Goal: Task Accomplishment & Management: Manage account settings

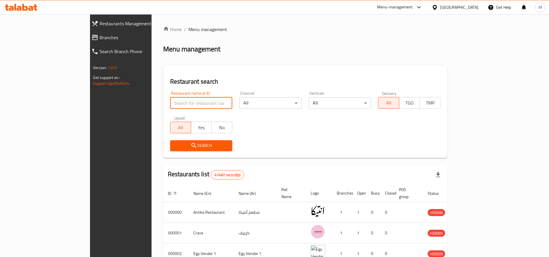
click at [170, 104] on input "search" at bounding box center [201, 103] width 62 height 12
paste input "706519"
type input "706519"
click button "Search" at bounding box center [201, 145] width 62 height 11
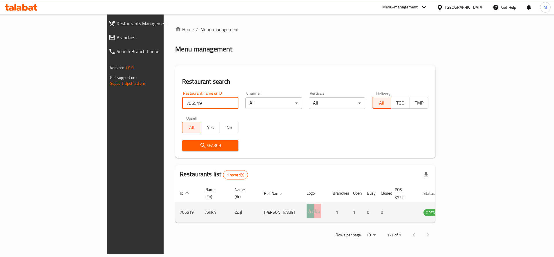
click at [461, 210] on icon "enhanced table" at bounding box center [457, 212] width 6 height 5
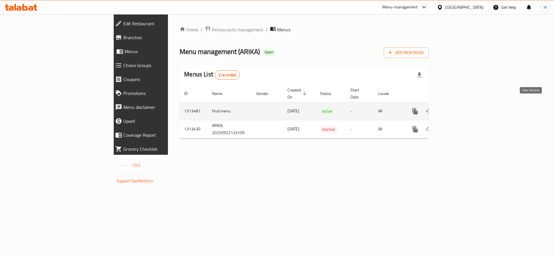
click at [460, 108] on icon "enhanced table" at bounding box center [456, 110] width 5 height 5
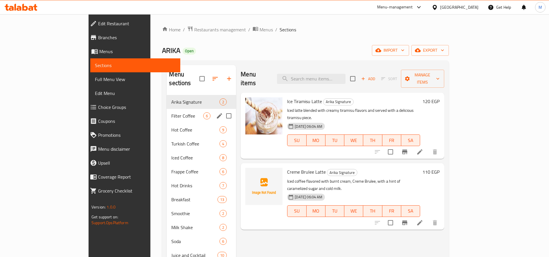
click at [167, 109] on div "Filter Coffee 6" at bounding box center [201, 116] width 69 height 14
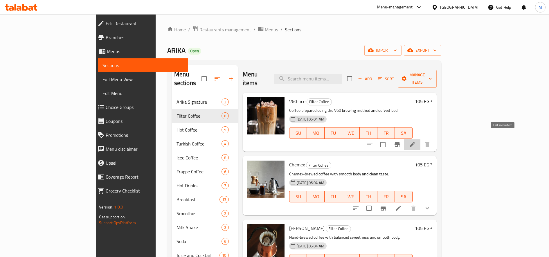
click at [415, 142] on icon at bounding box center [411, 144] width 5 height 5
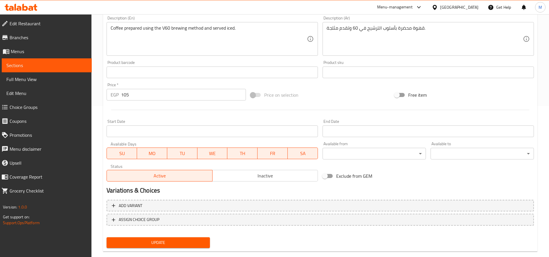
scroll to position [162, 0]
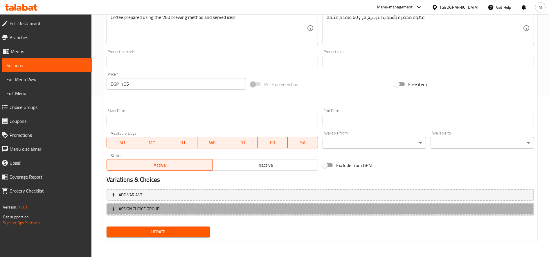
click at [169, 207] on span "ASSIGN CHOICE GROUP" at bounding box center [320, 208] width 417 height 7
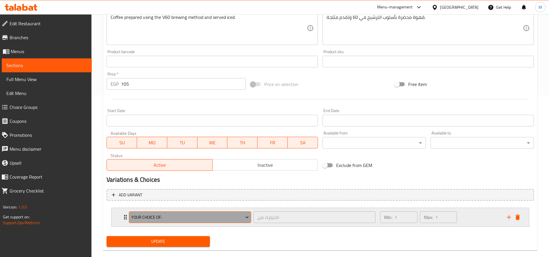
click at [206, 221] on button "Your Choice Of:" at bounding box center [190, 217] width 122 height 12
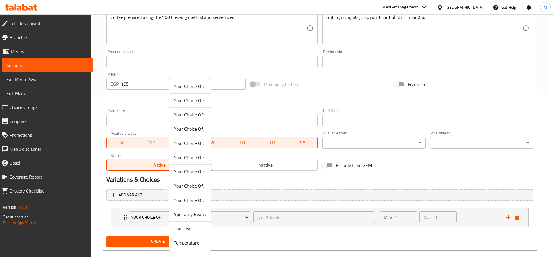
click at [195, 86] on span "Your Choice Of:" at bounding box center [190, 86] width 32 height 7
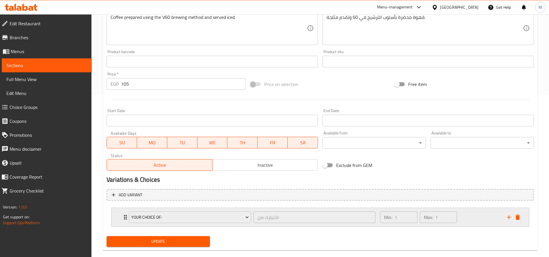
click at [463, 217] on div "Min: 1 ​ Max: 1 ​" at bounding box center [439, 217] width 127 height 19
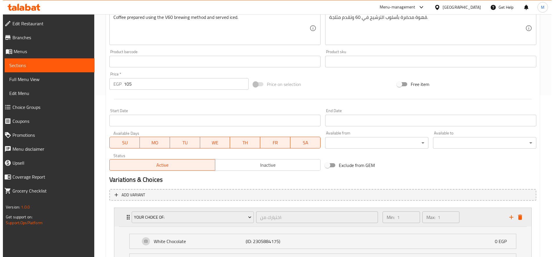
scroll to position [223, 0]
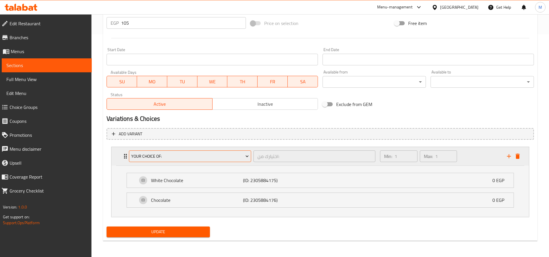
click at [207, 156] on span "Your Choice Of:" at bounding box center [190, 156] width 118 height 7
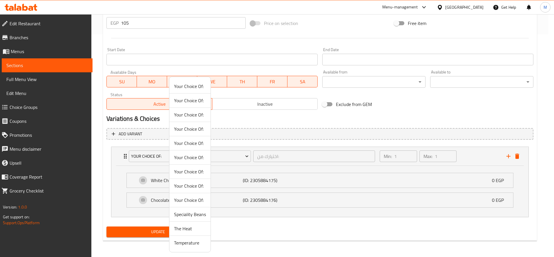
click at [198, 101] on span "Your Choice Of:" at bounding box center [190, 100] width 32 height 7
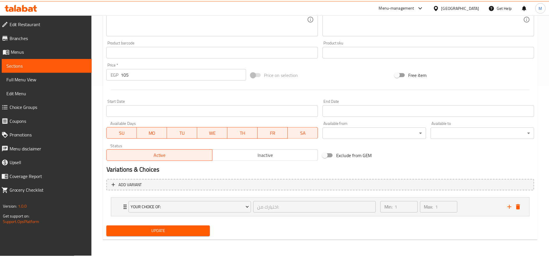
scroll to position [171, 0]
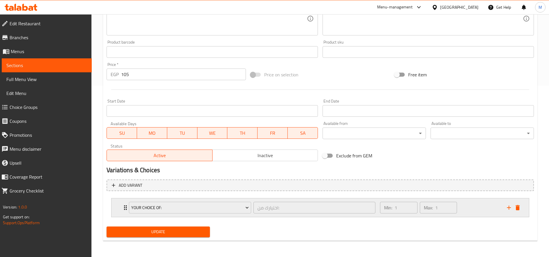
click at [475, 210] on div "Min: 1 ​ Max: 1 ​" at bounding box center [439, 207] width 127 height 19
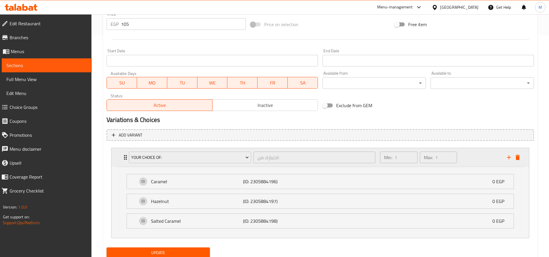
scroll to position [223, 0]
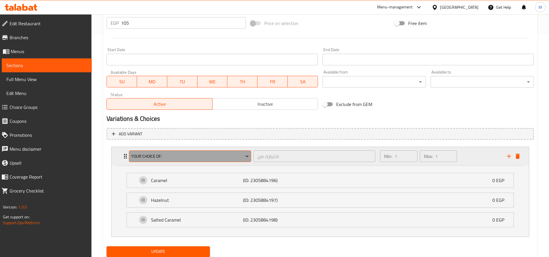
click at [215, 152] on button "Your Choice Of:" at bounding box center [190, 156] width 122 height 12
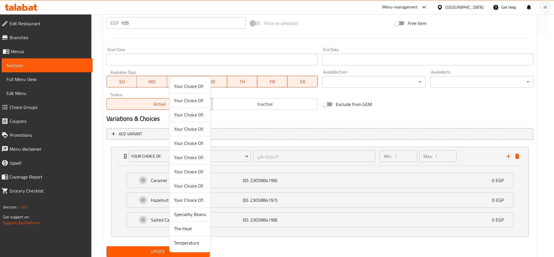
click at [25, 105] on div at bounding box center [277, 128] width 554 height 257
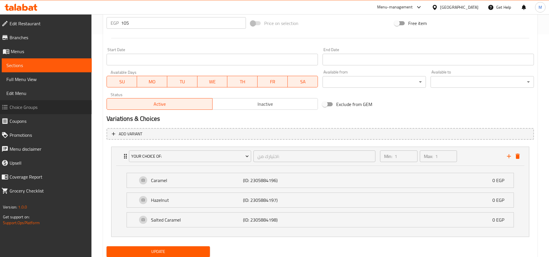
click at [25, 105] on span "Choice Groups" at bounding box center [48, 107] width 77 height 7
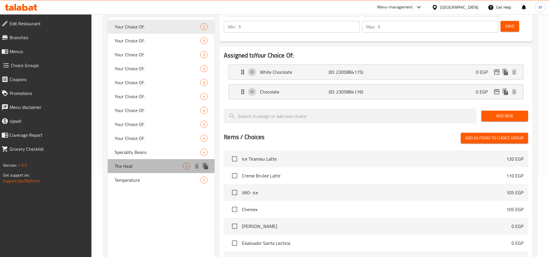
click at [133, 169] on span "The Heat" at bounding box center [149, 165] width 68 height 7
type input "The Heat"
type input "الحرارة"
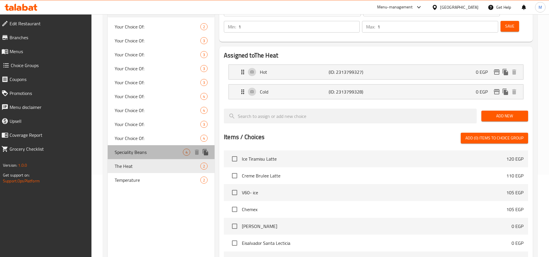
click at [143, 149] on span "Speciality Beans" at bounding box center [149, 152] width 68 height 7
type input "Speciality Beans"
type input "حبوب مختصه"
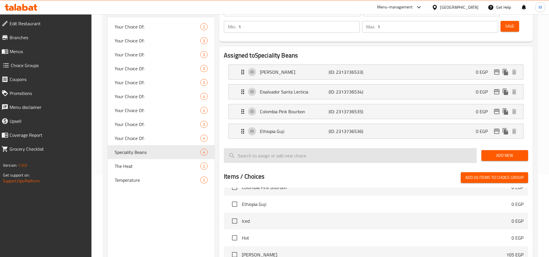
scroll to position [94, 0]
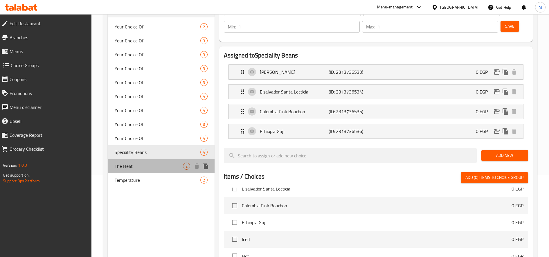
click at [142, 169] on span "The Heat" at bounding box center [149, 165] width 68 height 7
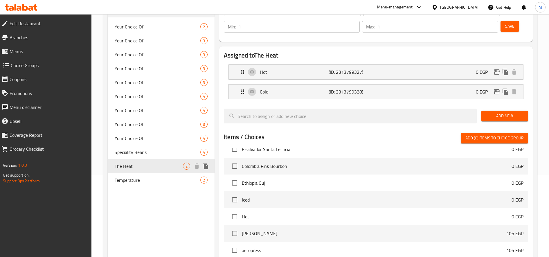
type input "The Heat"
type input "الحرارة"
click at [29, 46] on link "Menus" at bounding box center [44, 51] width 95 height 14
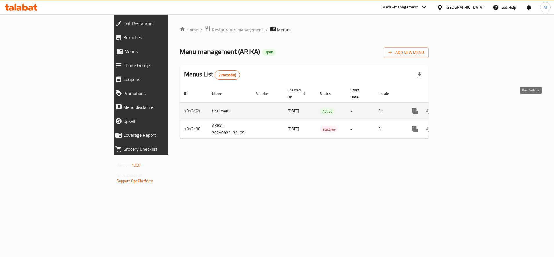
click at [460, 108] on icon "enhanced table" at bounding box center [456, 111] width 7 height 7
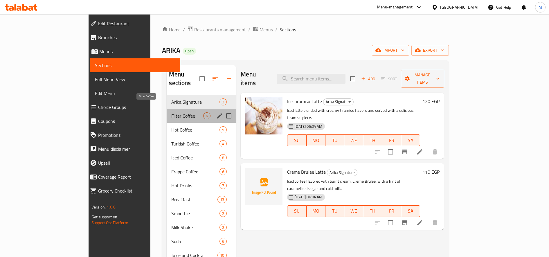
click at [171, 112] on span "Filter Coffee" at bounding box center [187, 115] width 32 height 7
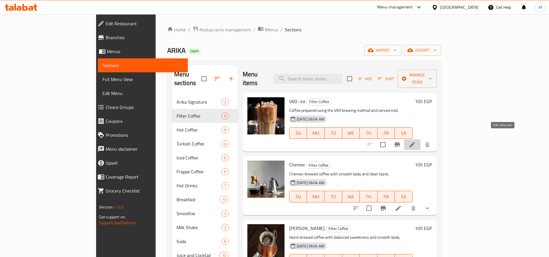
click at [415, 142] on icon at bounding box center [411, 144] width 5 height 5
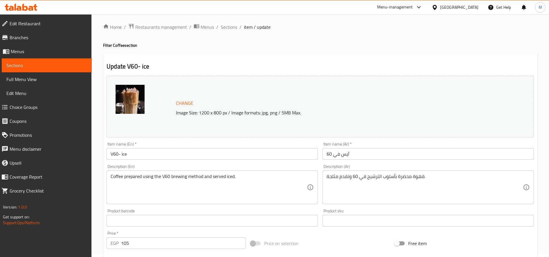
scroll to position [162, 0]
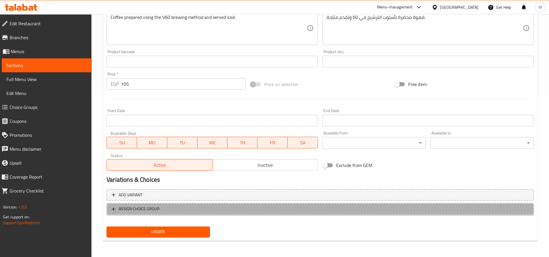
click at [161, 211] on span "ASSIGN CHOICE GROUP" at bounding box center [320, 208] width 417 height 7
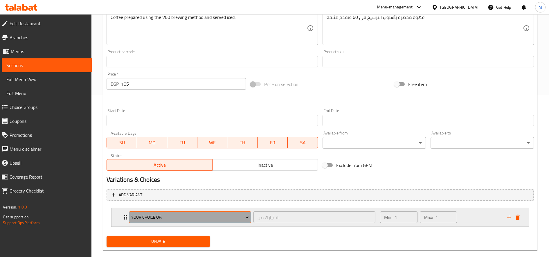
click at [191, 216] on span "Your Choice Of:" at bounding box center [190, 217] width 118 height 7
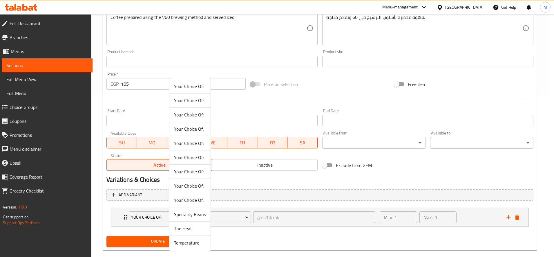
click at [193, 215] on span "Speciality Beans" at bounding box center [190, 214] width 32 height 7
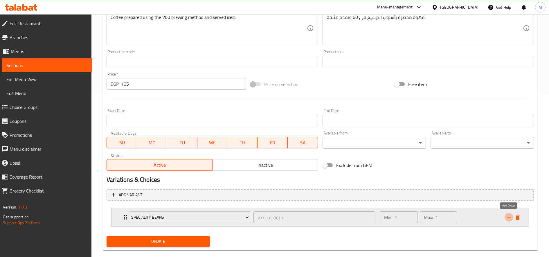
click at [507, 216] on icon "add" at bounding box center [508, 217] width 7 height 7
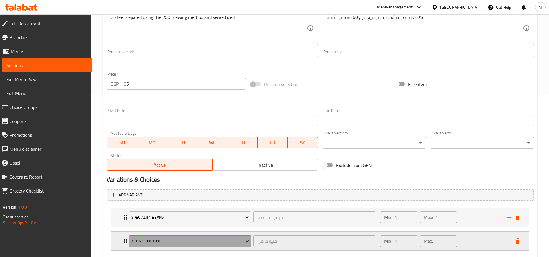
click at [224, 243] on span "Your Choice Of:" at bounding box center [190, 240] width 118 height 7
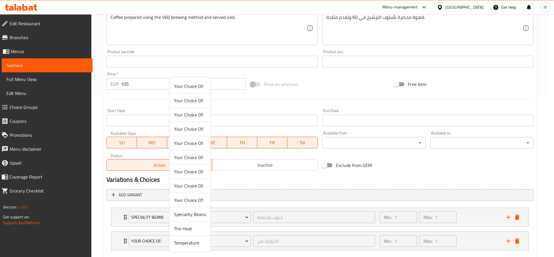
click at [189, 244] on span "Temperature" at bounding box center [190, 242] width 32 height 7
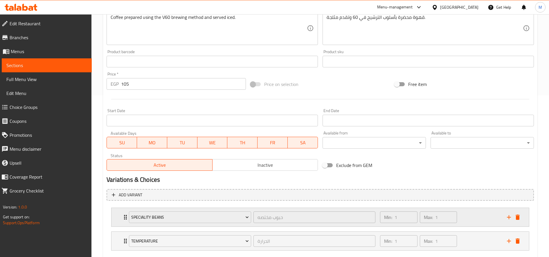
scroll to position [195, 0]
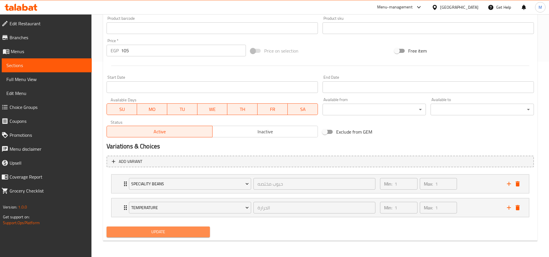
click at [200, 227] on button "Update" at bounding box center [157, 231] width 103 height 11
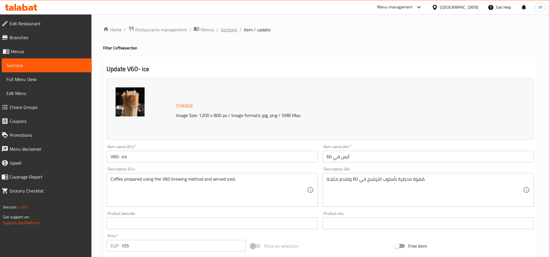
click at [233, 33] on span "Sections" at bounding box center [228, 29] width 17 height 7
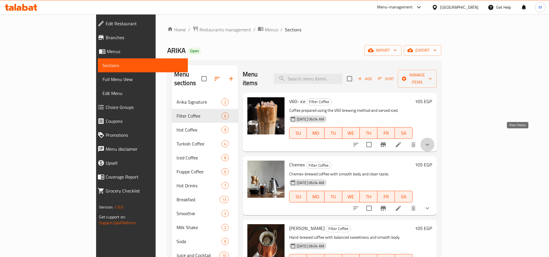
click at [431, 141] on icon "show more" at bounding box center [427, 144] width 7 height 7
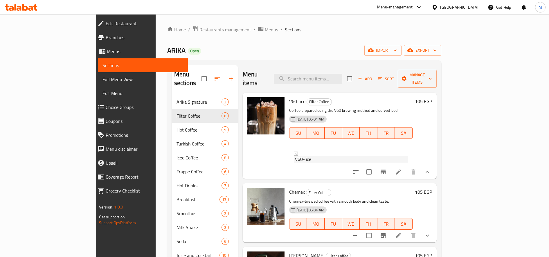
click at [359, 155] on div "V60- ice" at bounding box center [351, 158] width 113 height 7
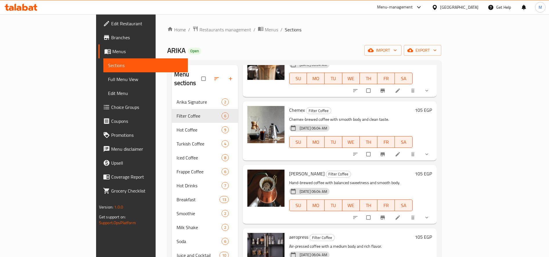
scroll to position [55, 0]
click at [429, 151] on icon "show more" at bounding box center [427, 154] width 6 height 6
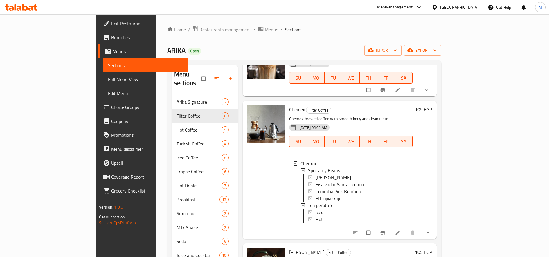
click at [432, 146] on div "105 EGP" at bounding box center [421, 169] width 19 height 129
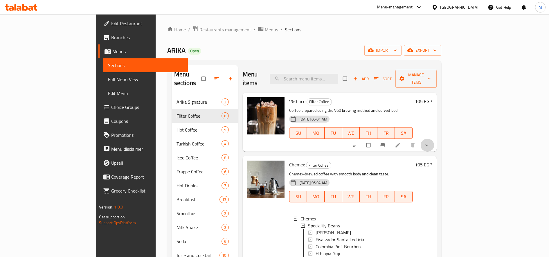
click at [431, 142] on span "show more" at bounding box center [427, 145] width 7 height 6
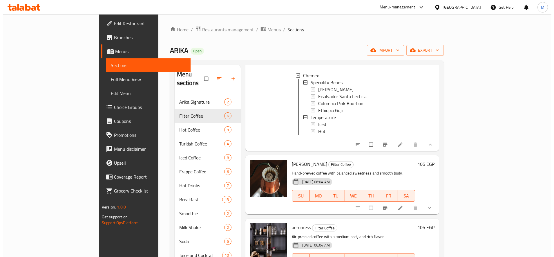
scroll to position [307, 0]
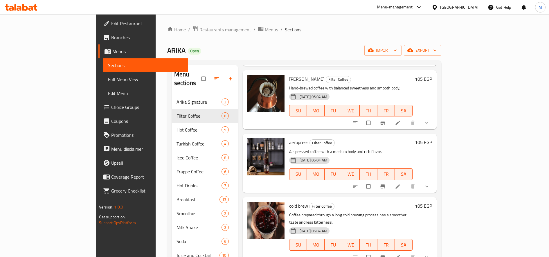
click at [412, 146] on h6 "aeropress Filter Coffee" at bounding box center [350, 142] width 123 height 8
click at [400, 189] on icon at bounding box center [398, 186] width 6 height 6
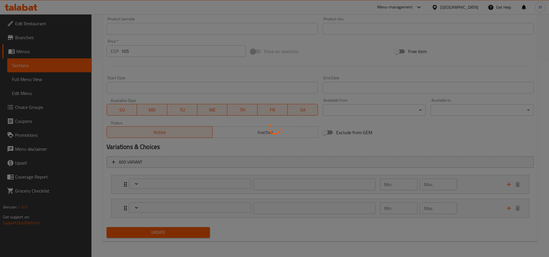
scroll to position [195, 0]
type input "حبوب مختصه"
type input "1"
type input "الحرارة"
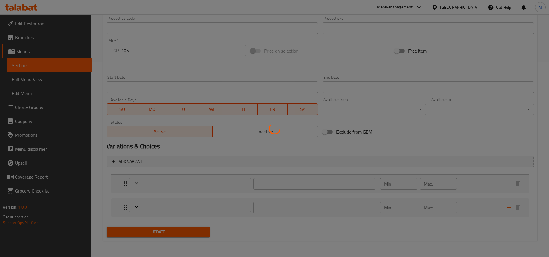
type input "1"
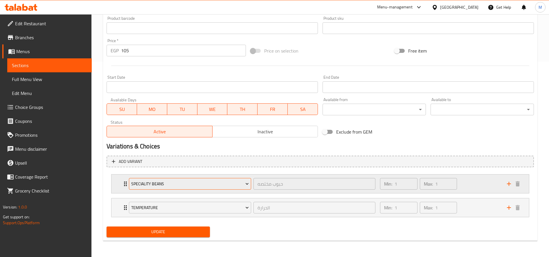
click at [202, 185] on span "Speciality Beans" at bounding box center [190, 183] width 118 height 7
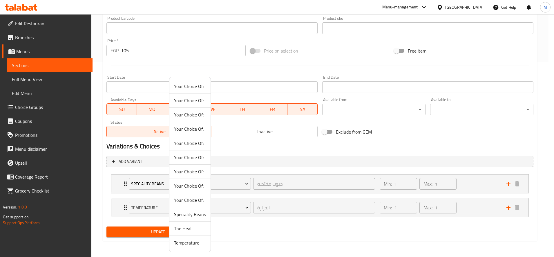
click at [101, 109] on div at bounding box center [277, 128] width 554 height 257
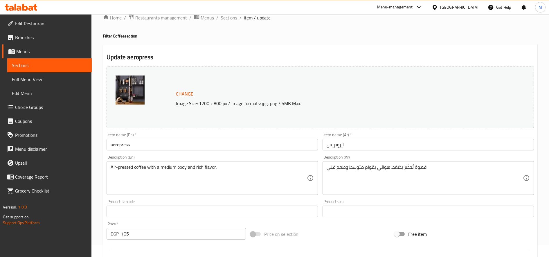
scroll to position [12, 0]
click at [231, 21] on span "Sections" at bounding box center [228, 18] width 17 height 7
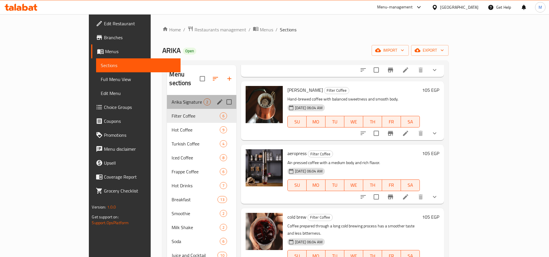
click at [167, 99] on div "Arika Signature 2" at bounding box center [201, 102] width 69 height 14
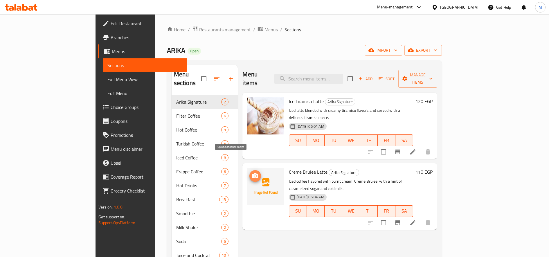
click at [252, 172] on icon "upload picture" at bounding box center [255, 175] width 7 height 7
click at [286, 203] on div "SU MO TU WE TH FR SA" at bounding box center [350, 211] width 129 height 16
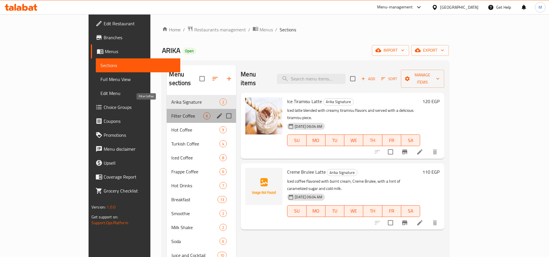
click at [171, 112] on span "Filter Coffee" at bounding box center [187, 115] width 32 height 7
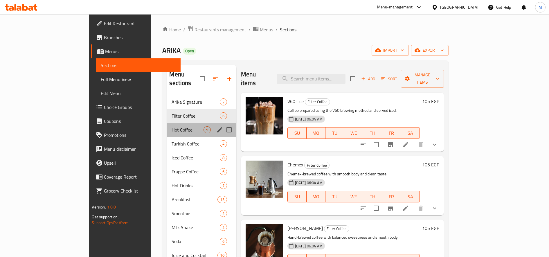
click at [167, 123] on div "Hot Coffee 9" at bounding box center [201, 130] width 69 height 14
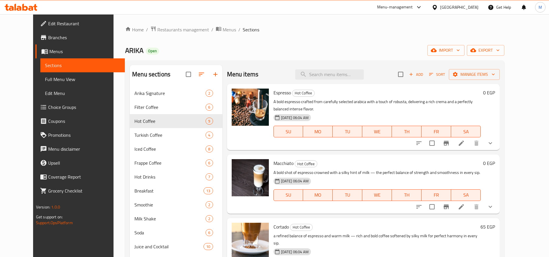
click at [425, 12] on div "Menu-management" at bounding box center [399, 7] width 55 height 14
click at [48, 39] on span "Branches" at bounding box center [84, 37] width 72 height 7
